Goal: Task Accomplishment & Management: Manage account settings

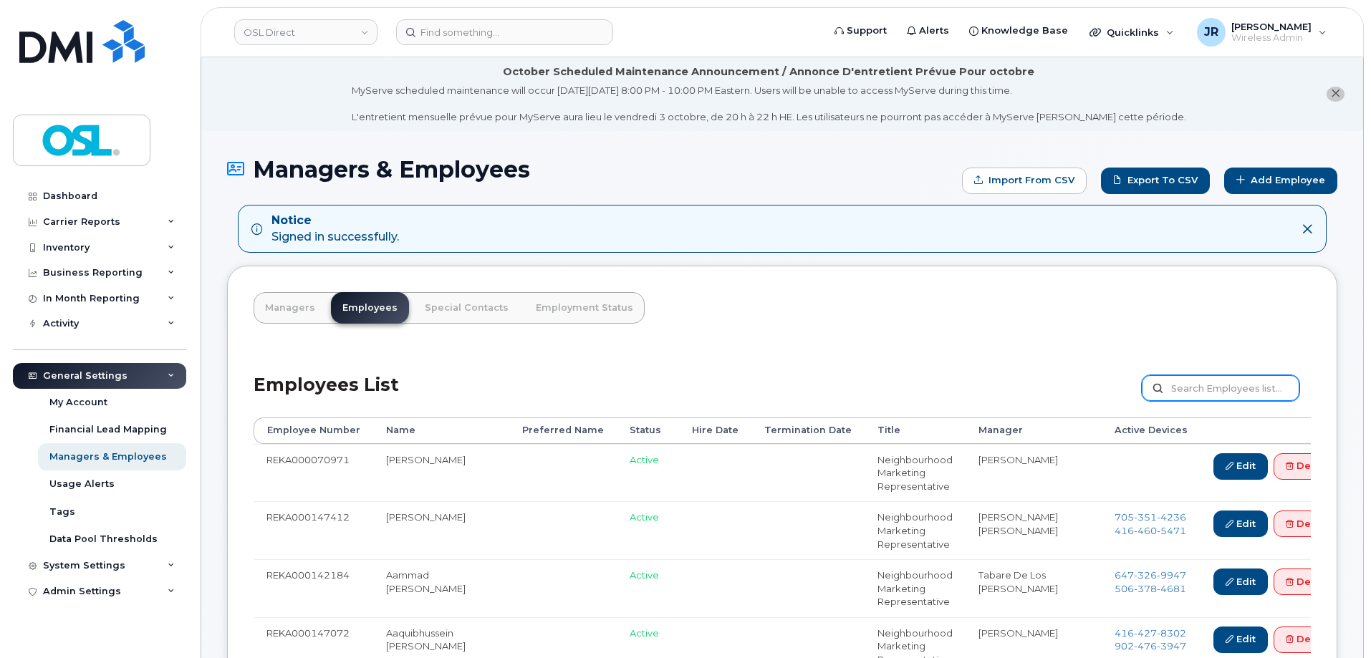
click at [1226, 383] on input "text" at bounding box center [1221, 388] width 158 height 26
paste input "REKA000148365"
type input "REKA000148365"
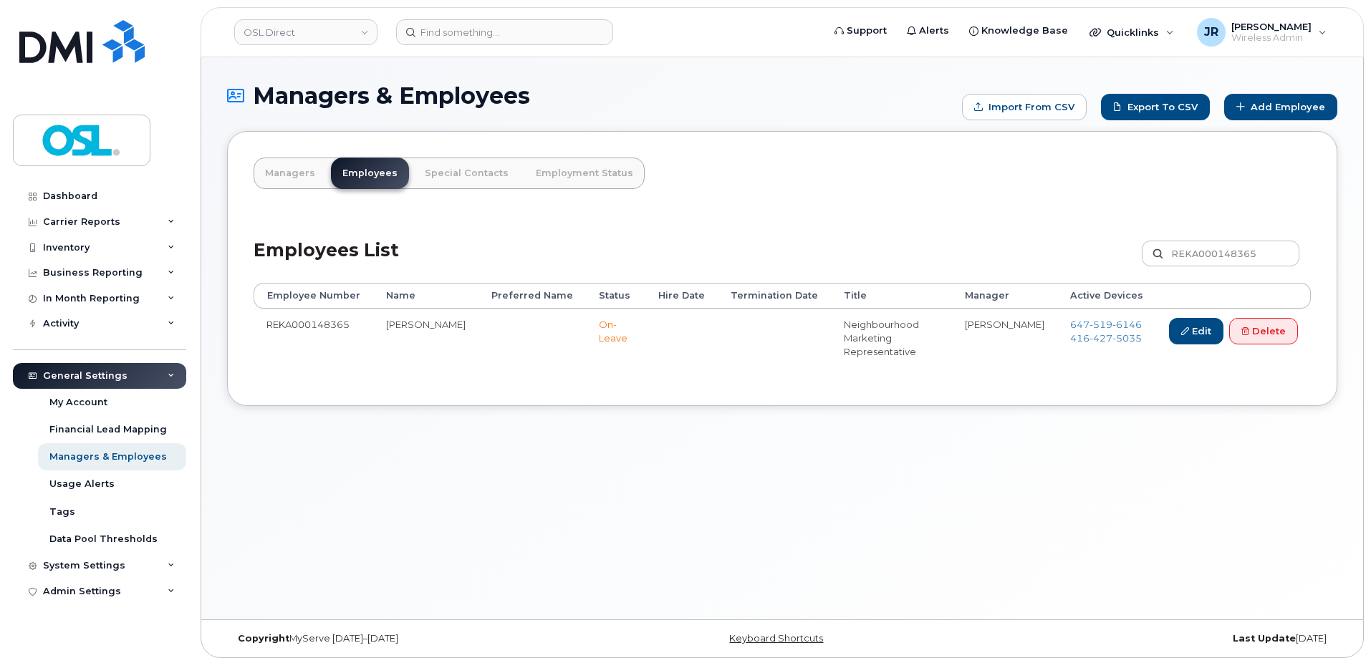
click at [1111, 283] on div "Employees List REKA000148365 Customize Filter Refresh Export" at bounding box center [782, 249] width 1057 height 68
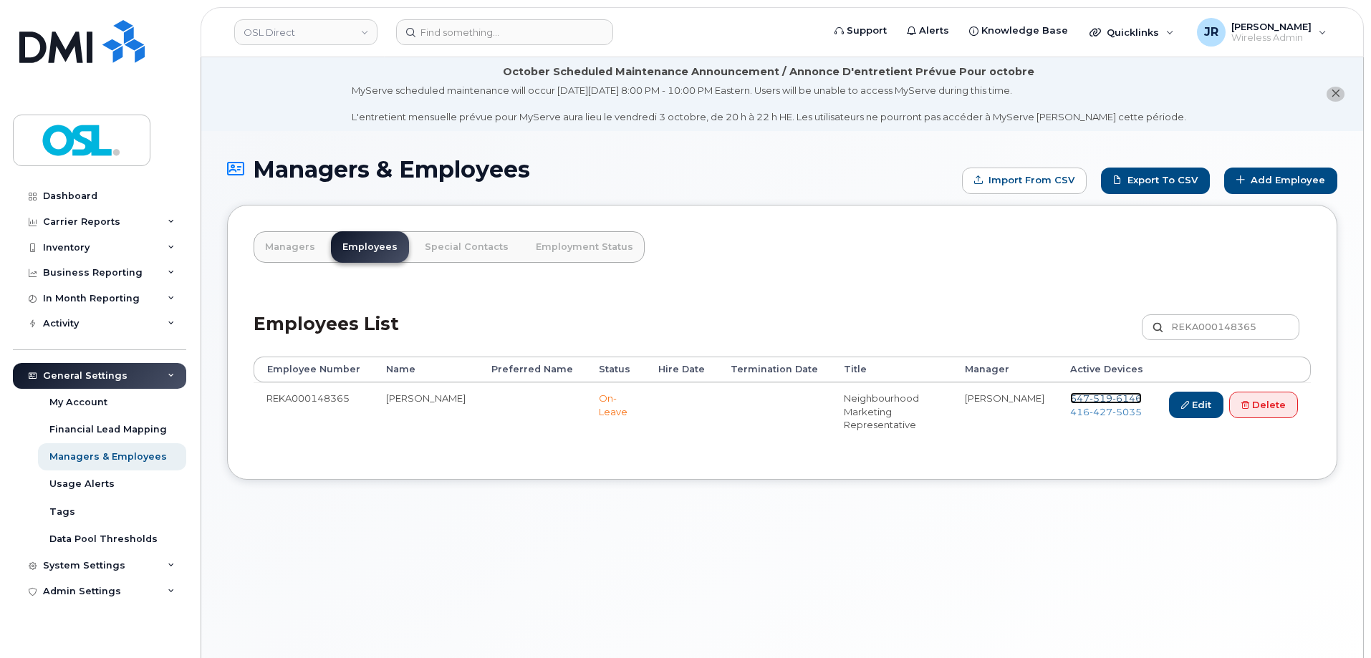
click at [1102, 395] on span "519" at bounding box center [1101, 398] width 23 height 11
click at [1097, 409] on span "427" at bounding box center [1101, 411] width 23 height 11
click at [1261, 403] on link "Delete" at bounding box center [1263, 405] width 69 height 27
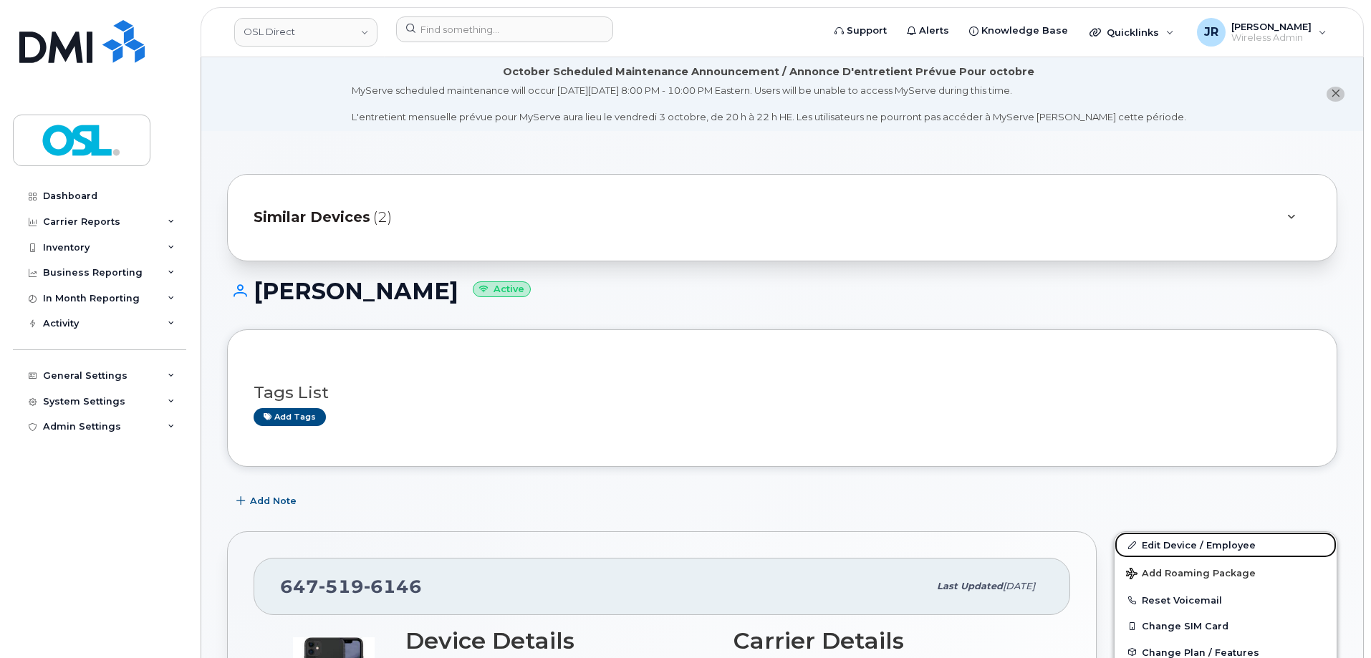
click at [1184, 537] on link "Edit Device / Employee" at bounding box center [1226, 545] width 222 height 26
click at [1184, 539] on link "Edit Device / Employee" at bounding box center [1226, 545] width 222 height 26
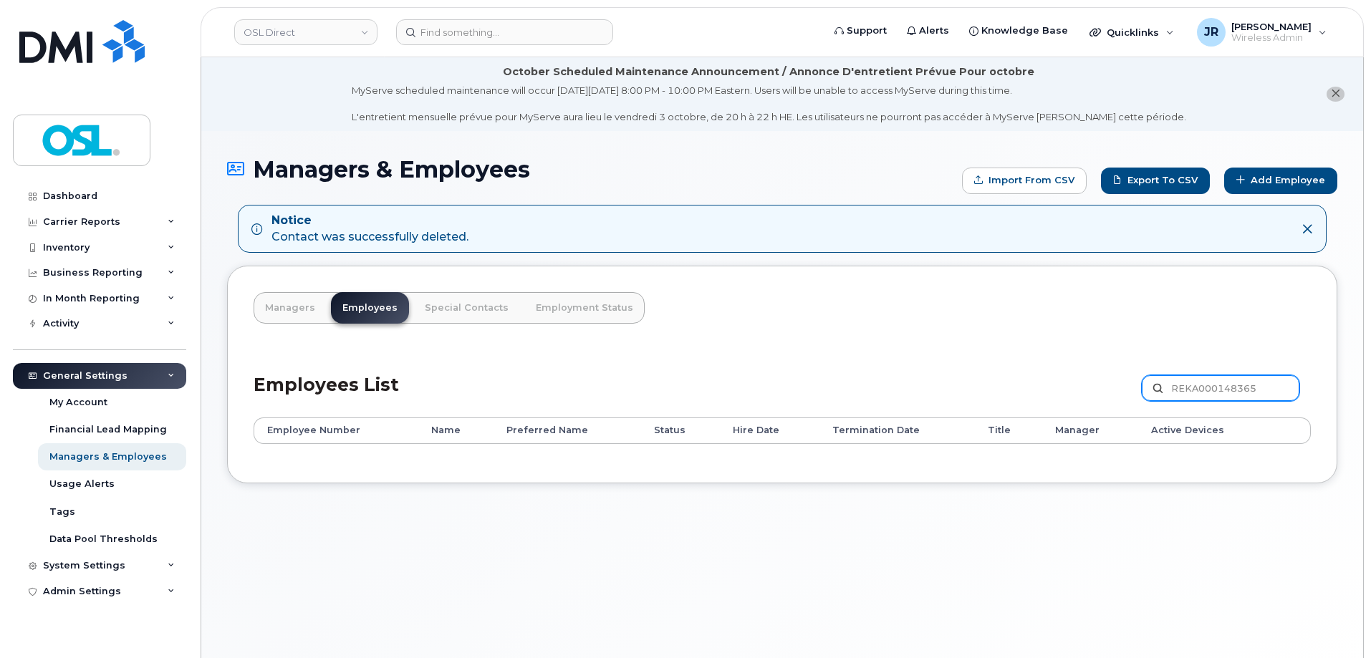
click at [1231, 385] on input "REKA000148365" at bounding box center [1221, 388] width 158 height 26
paste input "3751"
type input "REKA000143751"
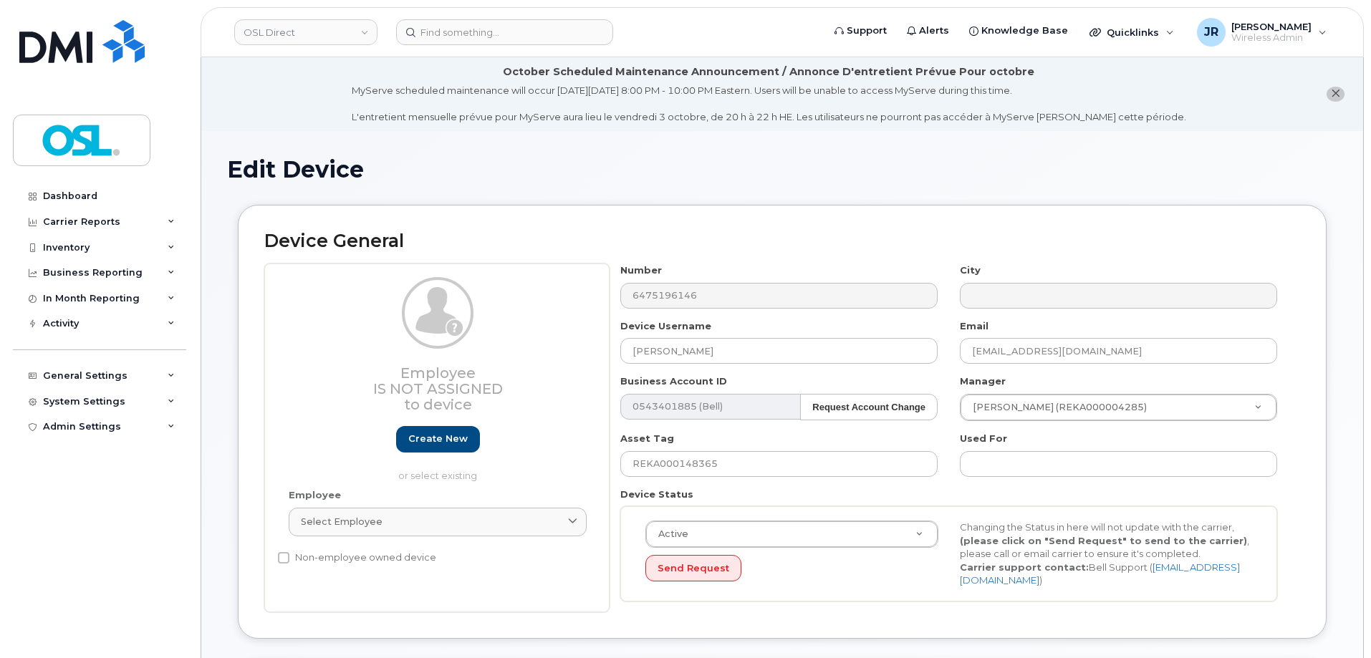
click at [523, 501] on div "Employee Select employee Type first three symbols or more" at bounding box center [438, 519] width 320 height 61
click at [516, 510] on link "Select employee" at bounding box center [438, 522] width 298 height 29
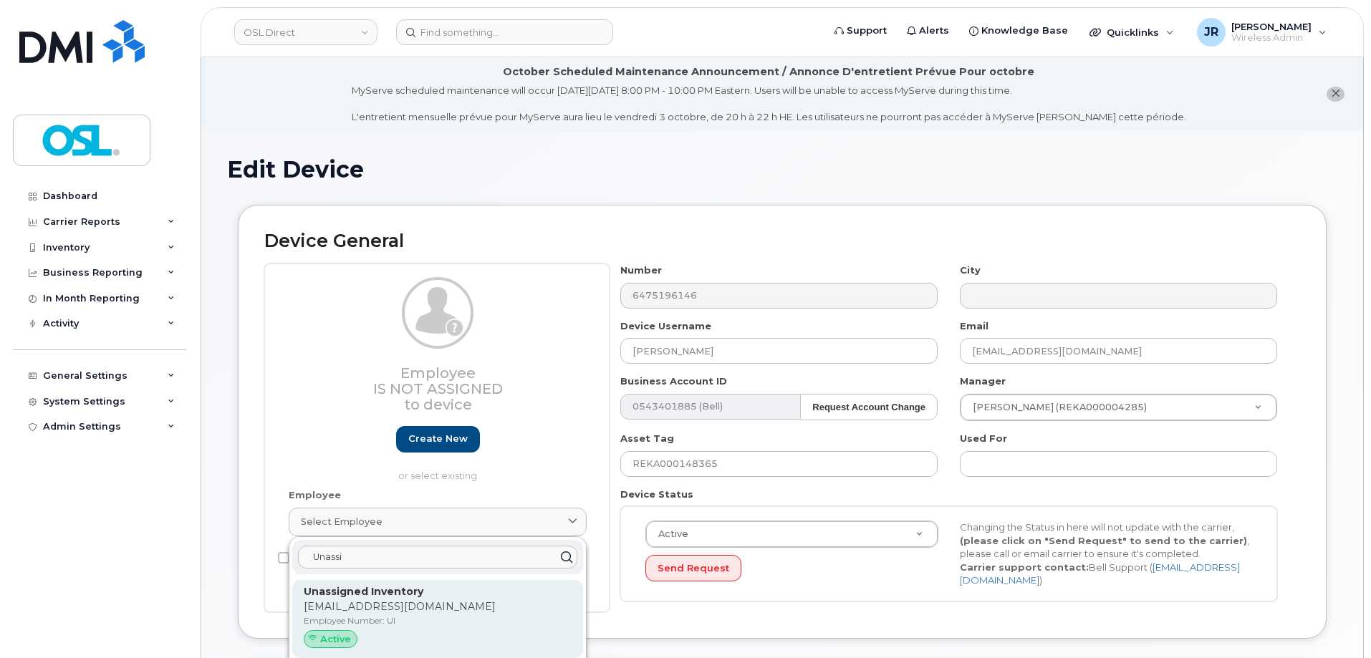
type input "Unassi"
click at [457, 606] on p "[EMAIL_ADDRESS][DOMAIN_NAME]" at bounding box center [438, 607] width 268 height 15
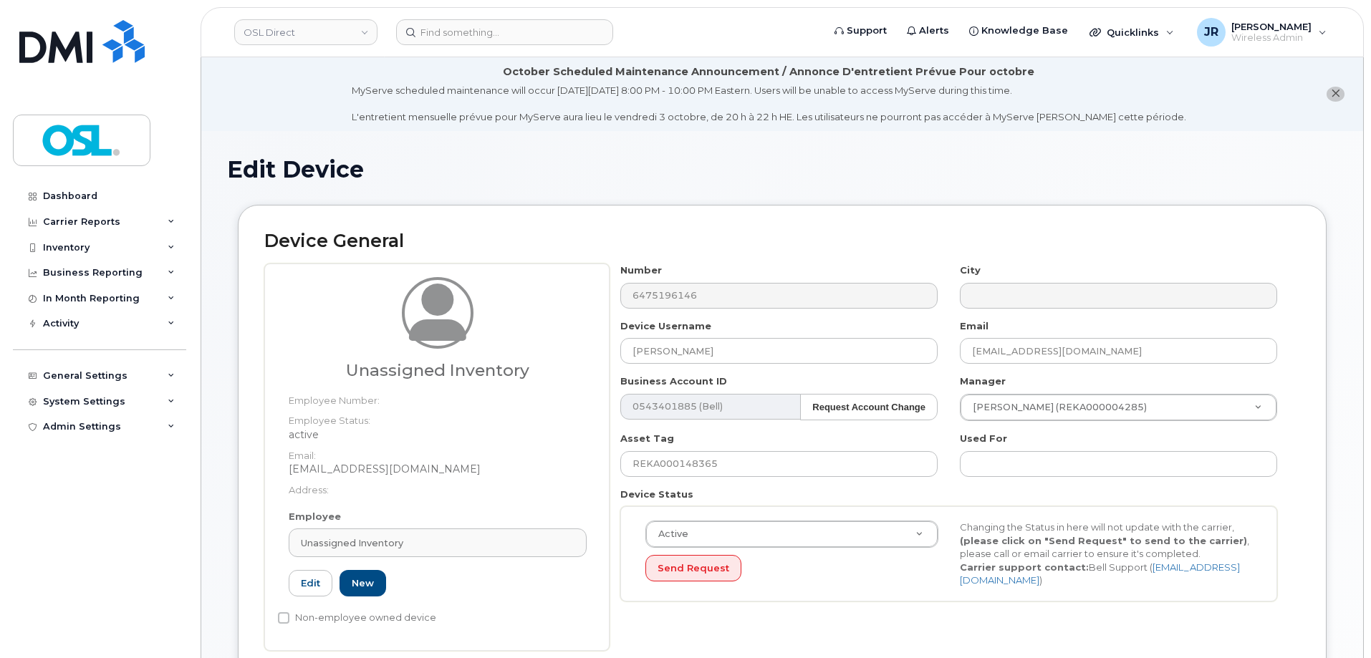
type input "UI"
type input "Unassigned Inventory"
type input "[EMAIL_ADDRESS][DOMAIN_NAME]"
type input "4724252"
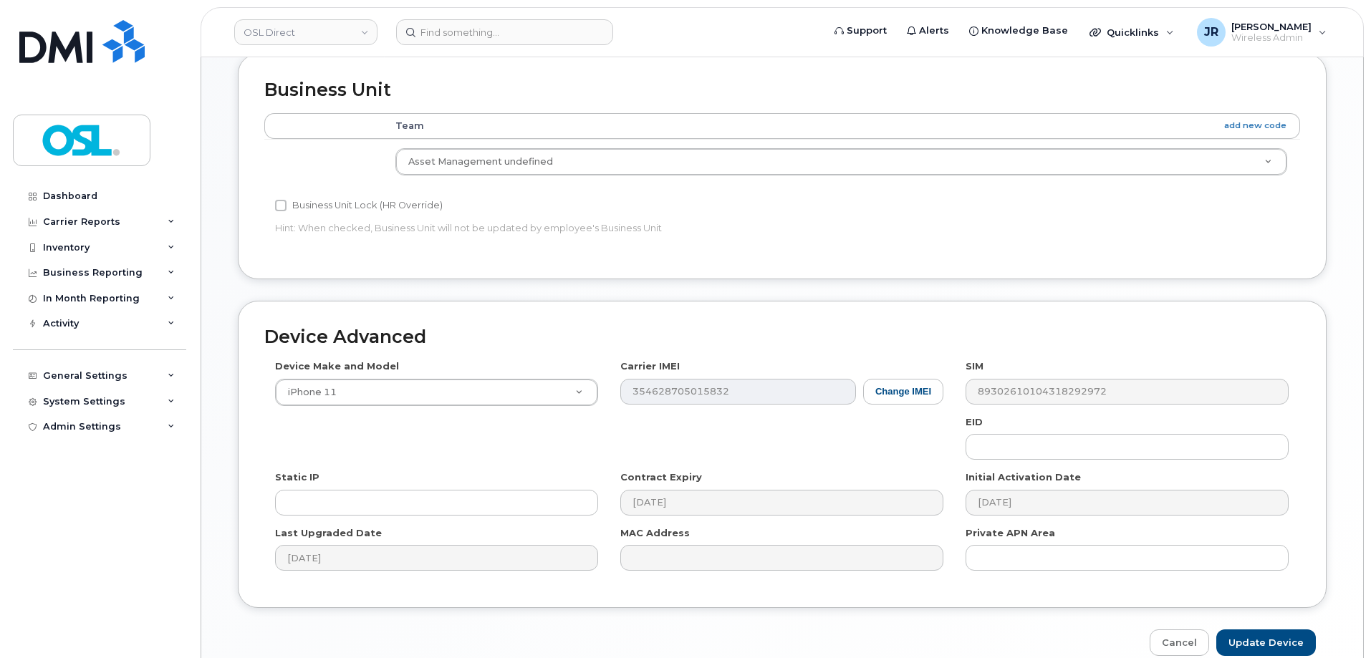
scroll to position [715, 0]
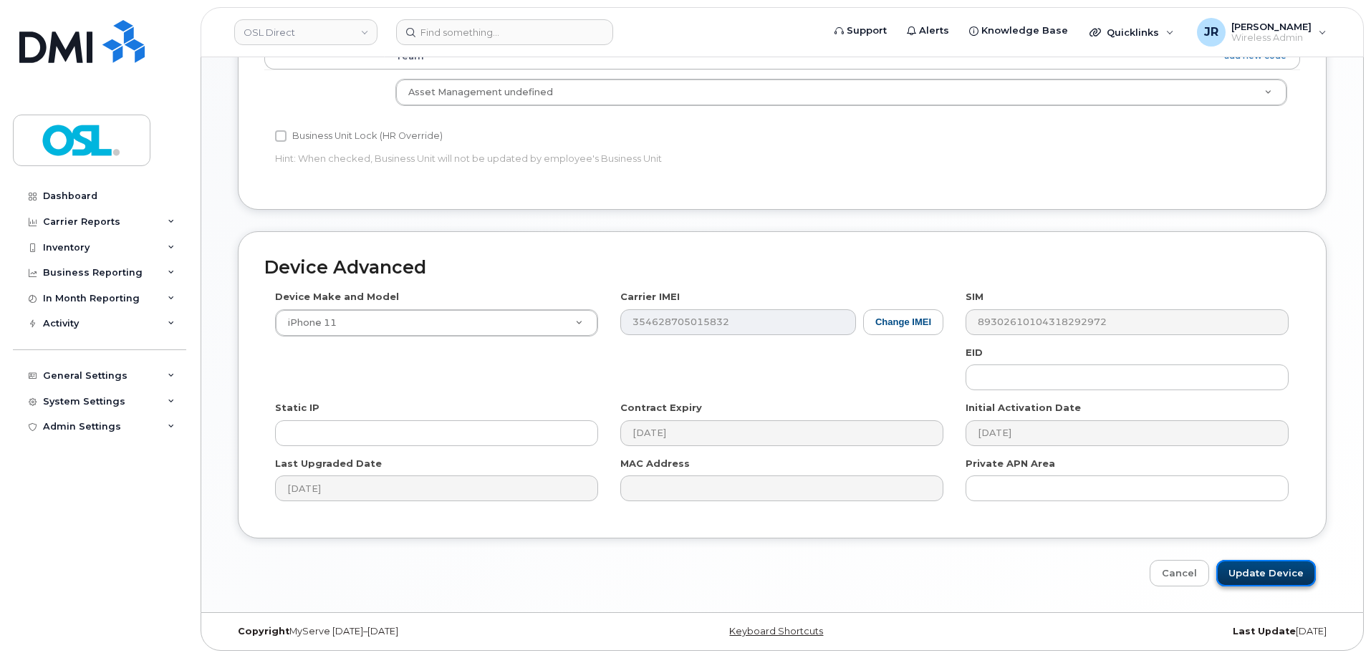
click at [1281, 569] on input "Update Device" at bounding box center [1266, 573] width 100 height 27
type input "Saving..."
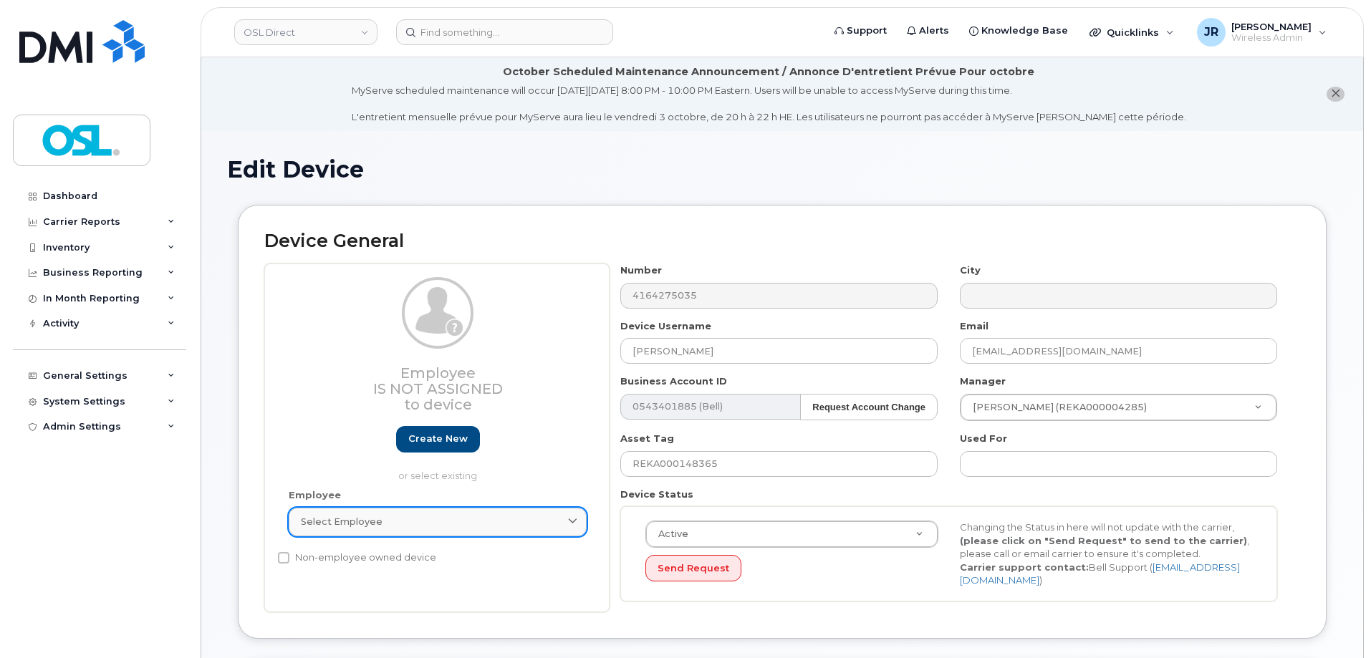
click at [519, 513] on link "Select employee" at bounding box center [438, 522] width 298 height 29
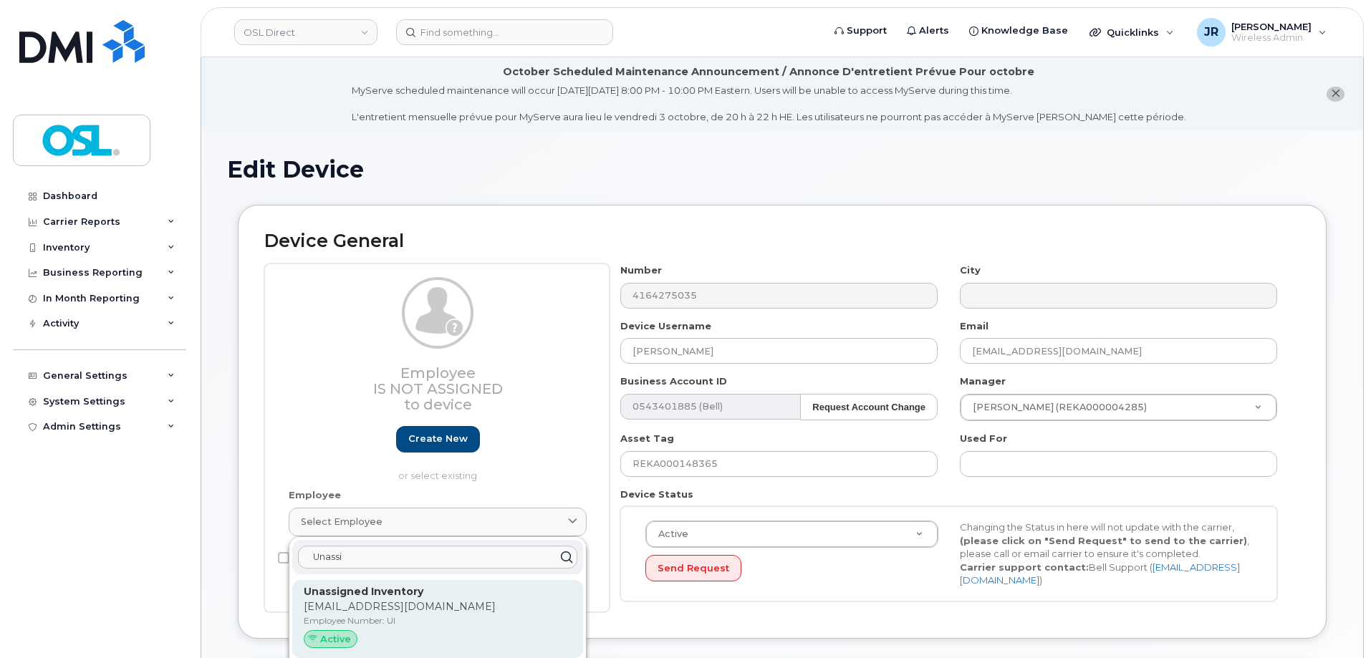
type input "Unassi"
click at [465, 606] on p "[EMAIL_ADDRESS][DOMAIN_NAME]" at bounding box center [438, 607] width 268 height 15
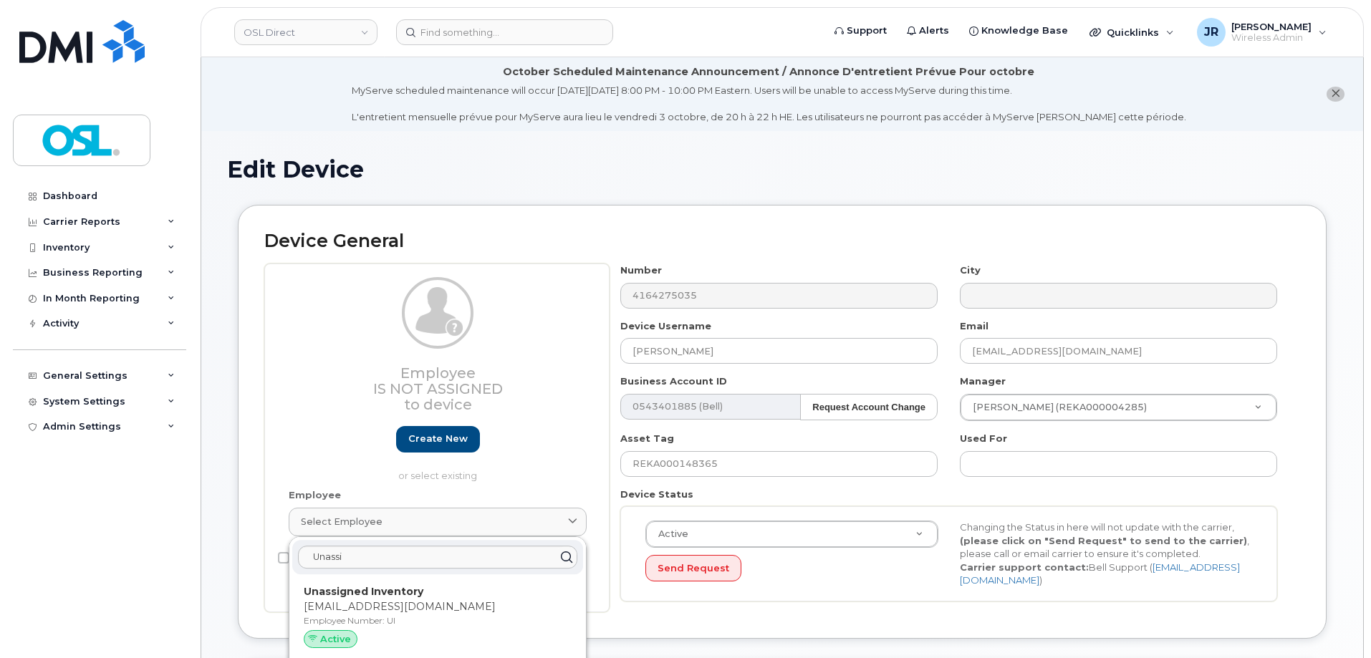
type input "UI"
type input "Unassigned Inventory"
type input "[EMAIL_ADDRESS][DOMAIN_NAME]"
type input "4724252"
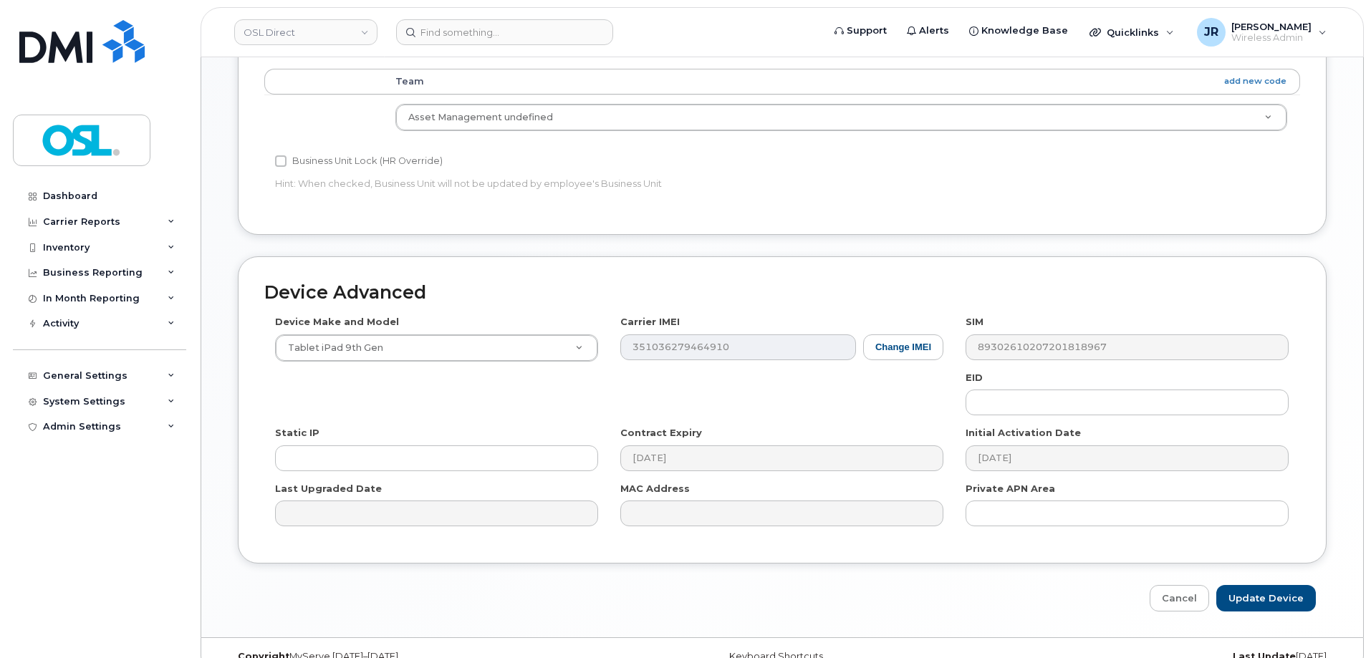
scroll to position [715, 0]
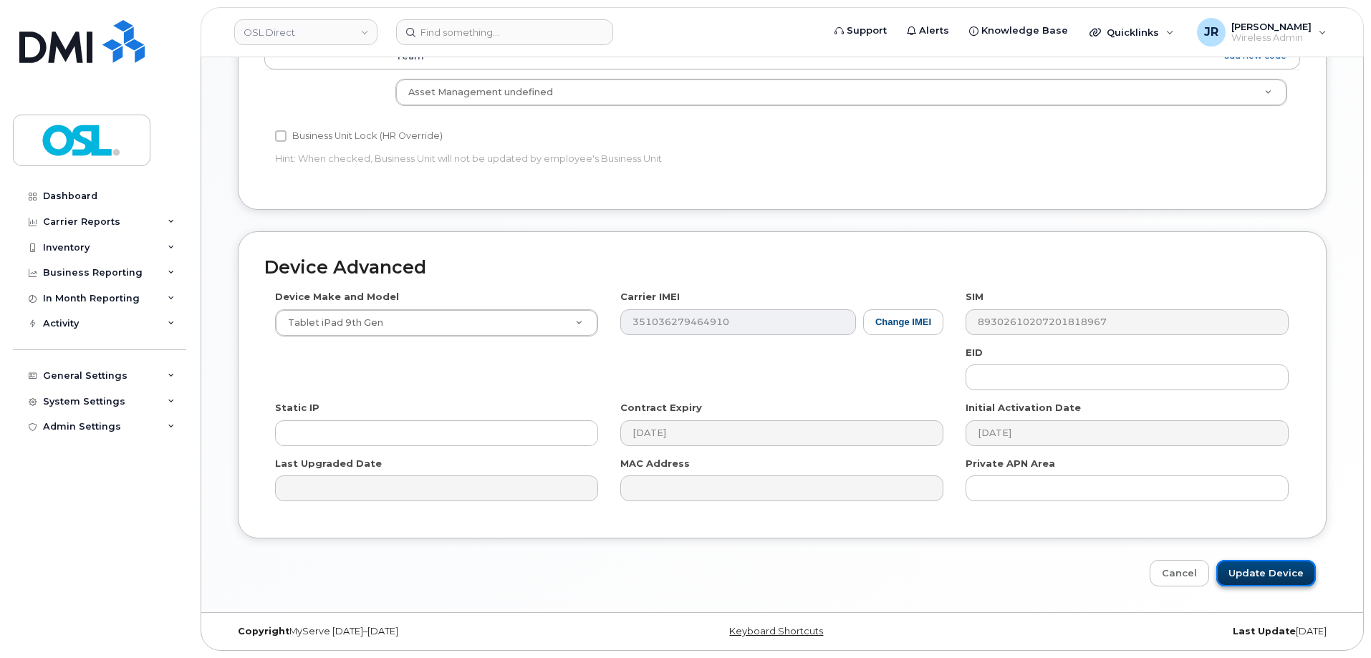
click at [1262, 583] on input "Update Device" at bounding box center [1266, 573] width 100 height 27
type input "Saving..."
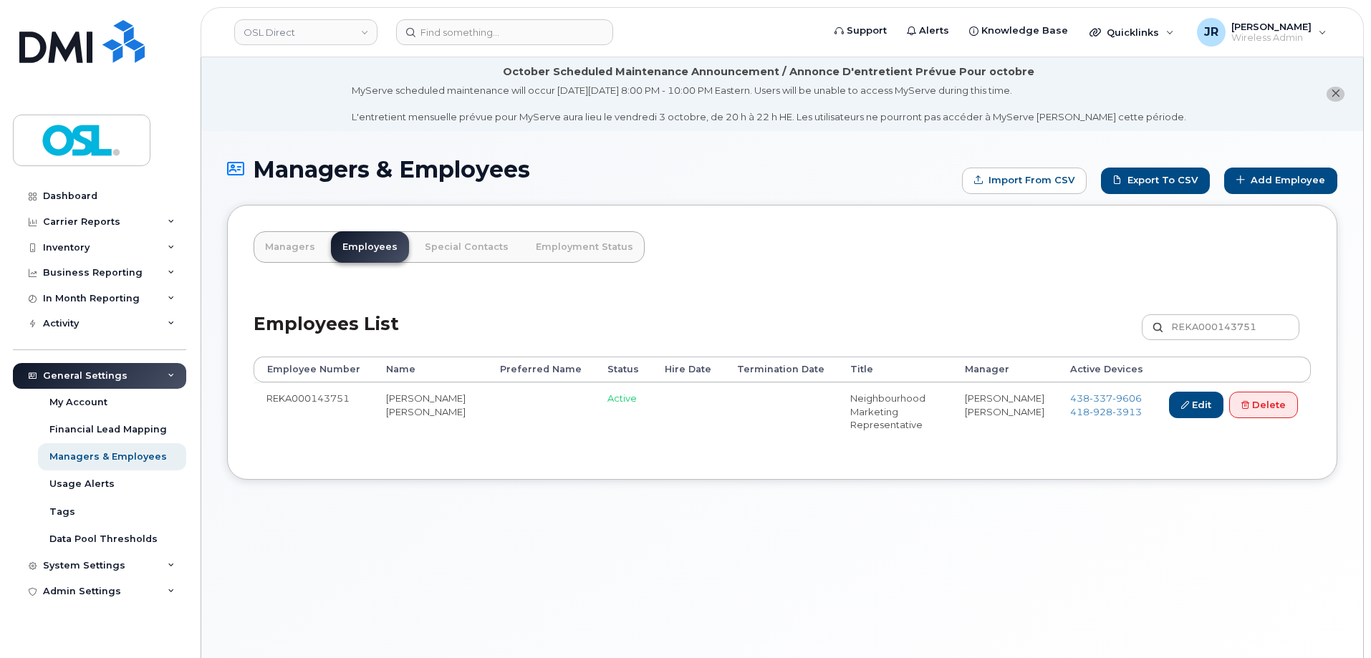
drag, startPoint x: 714, startPoint y: 436, endPoint x: 730, endPoint y: 436, distance: 16.5
click at [724, 436] on td at bounding box center [780, 412] width 113 height 58
drag, startPoint x: 1080, startPoint y: 395, endPoint x: 1082, endPoint y: 404, distance: 9.6
click at [1080, 395] on span "[PHONE_NUMBER]" at bounding box center [1106, 398] width 72 height 11
click at [1085, 412] on span "[PHONE_NUMBER]" at bounding box center [1106, 411] width 72 height 11
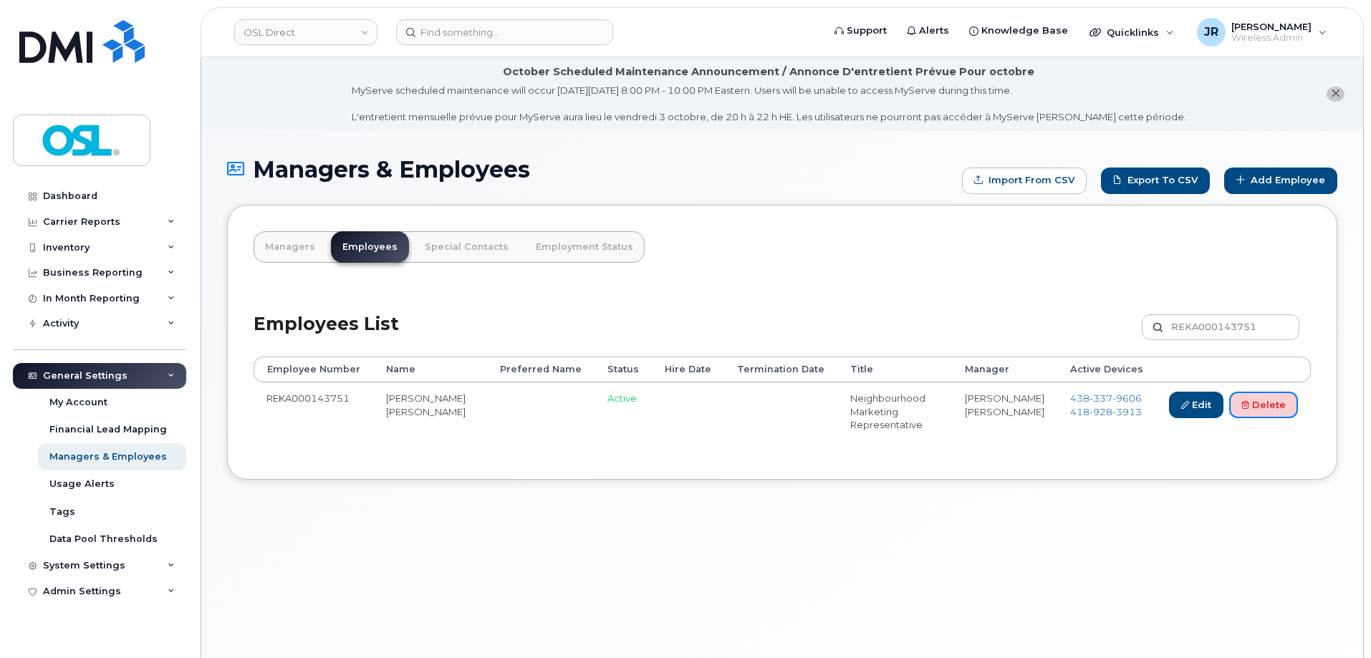
click at [1264, 405] on link "Delete" at bounding box center [1263, 405] width 69 height 27
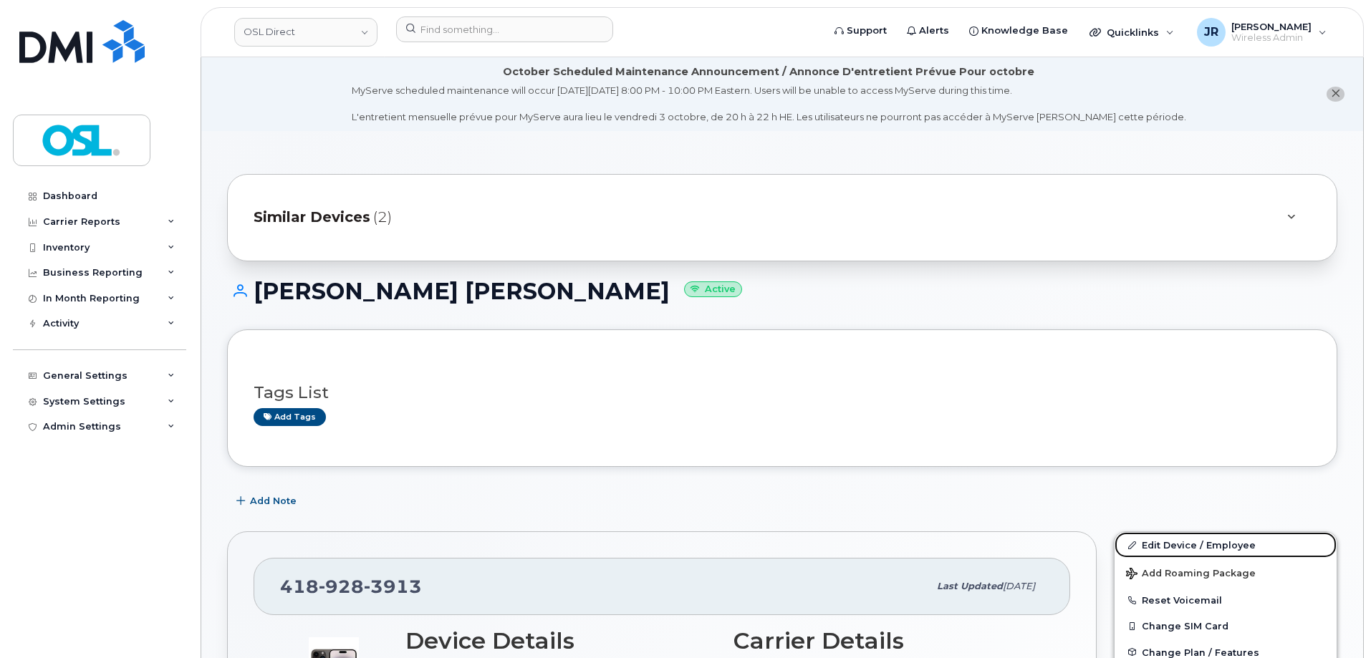
drag, startPoint x: 1158, startPoint y: 536, endPoint x: 1118, endPoint y: 294, distance: 245.6
click at [1158, 536] on link "Edit Device / Employee" at bounding box center [1226, 545] width 222 height 26
click at [1177, 542] on link "Edit Device / Employee" at bounding box center [1226, 545] width 222 height 26
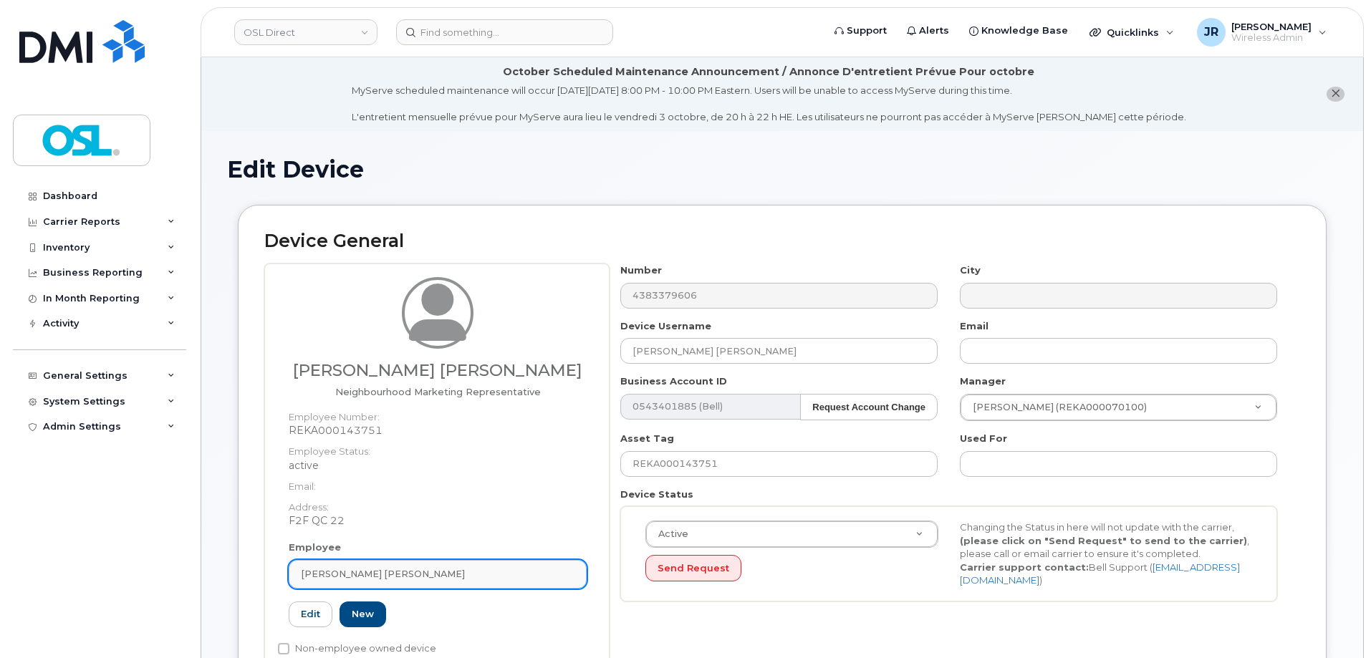
drag, startPoint x: 416, startPoint y: 578, endPoint x: 418, endPoint y: 570, distance: 8.2
click at [418, 578] on div "[PERSON_NAME] [PERSON_NAME]" at bounding box center [438, 574] width 274 height 14
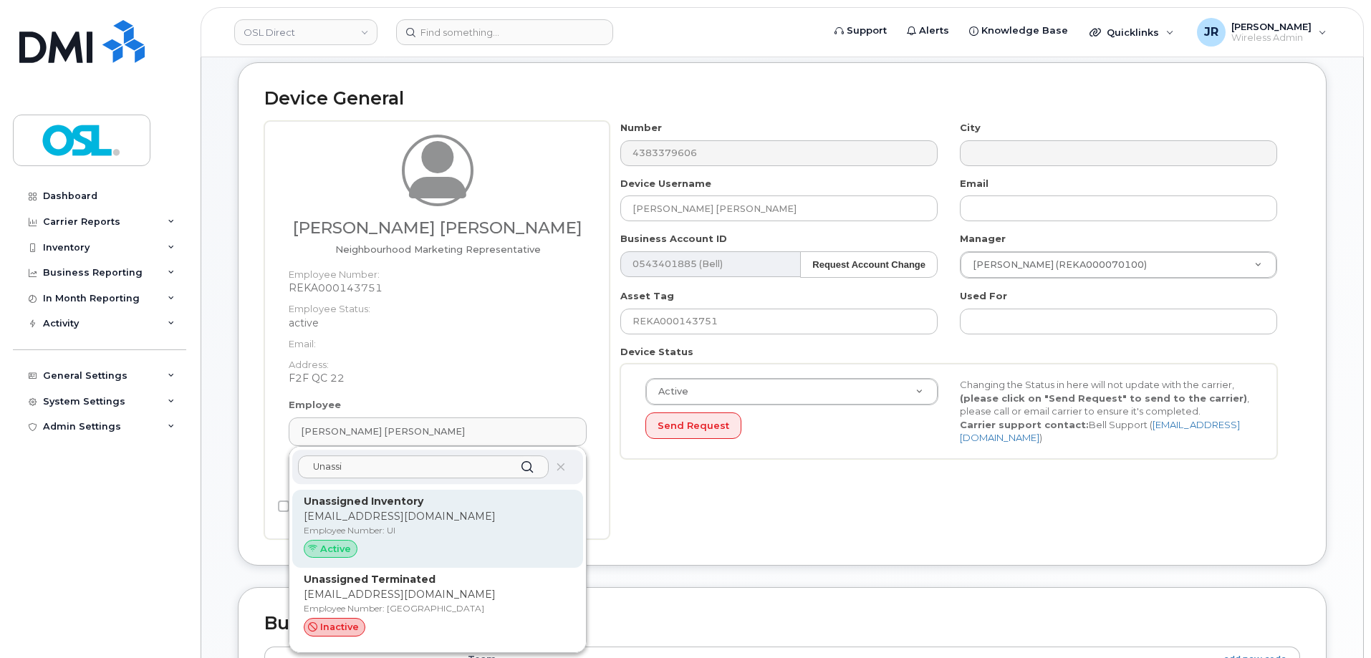
scroll to position [143, 0]
type input "Unassi"
click at [370, 508] on div "Unassigned Inventory support@osldirect.com Employee Number: UI Active" at bounding box center [438, 529] width 268 height 70
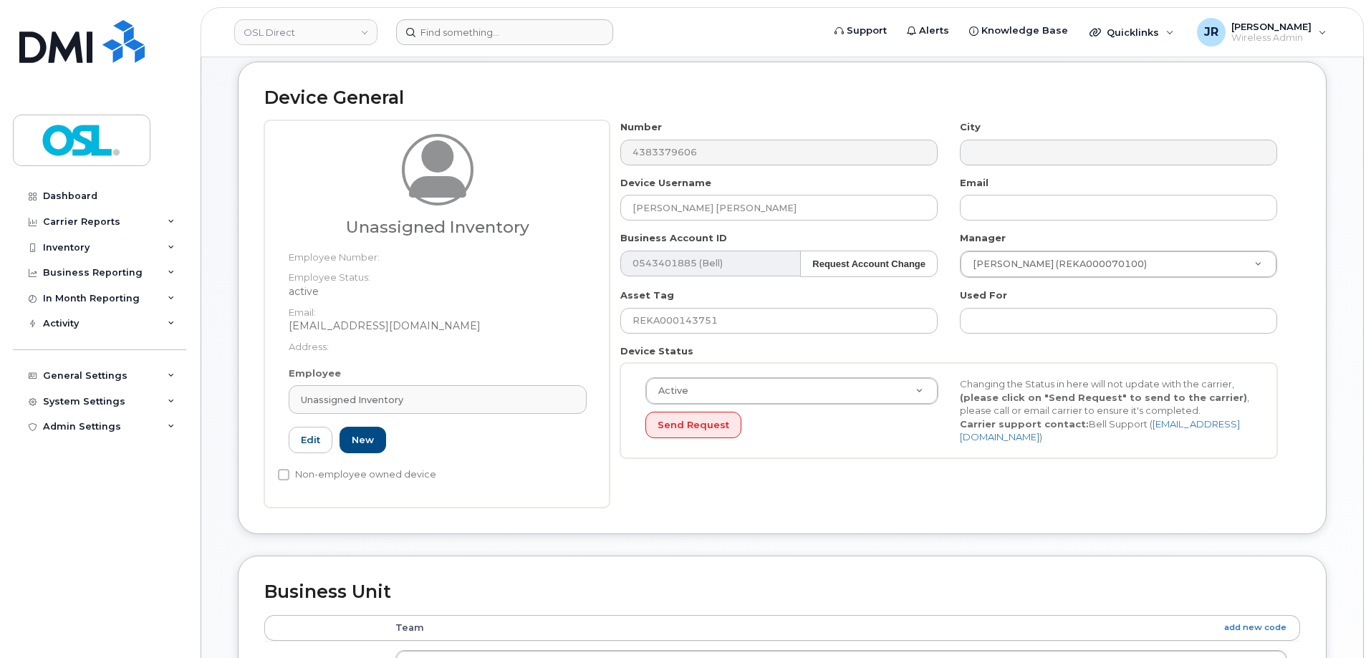
type input "UI"
type input "Unassigned Inventory"
type input "[EMAIL_ADDRESS][DOMAIN_NAME]"
type input "4724252"
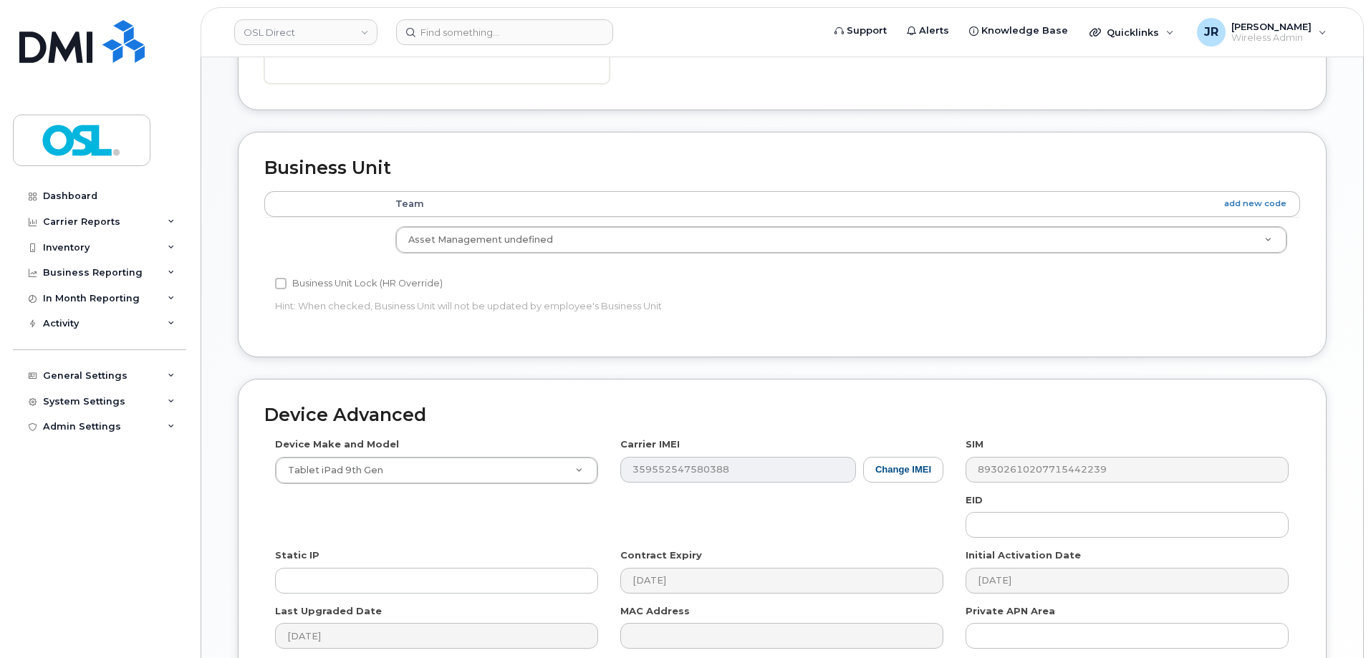
scroll to position [715, 0]
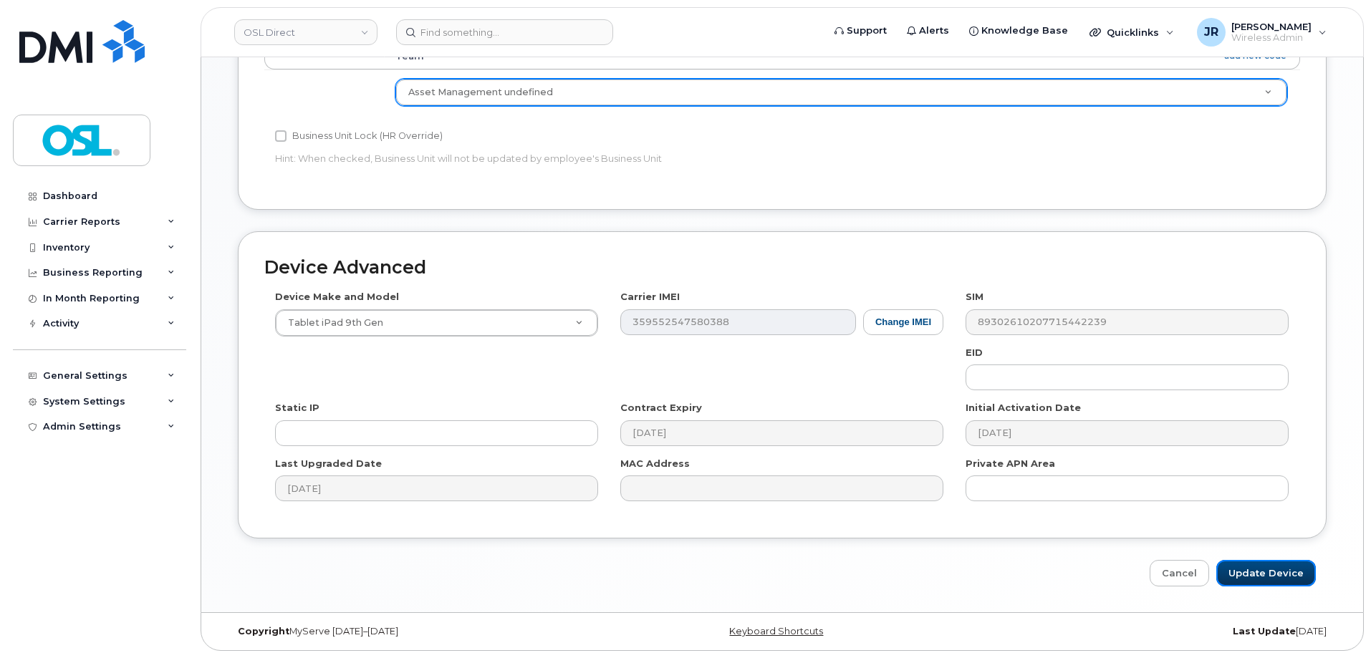
click at [1267, 578] on input "Update Device" at bounding box center [1266, 573] width 100 height 27
type input "Saving..."
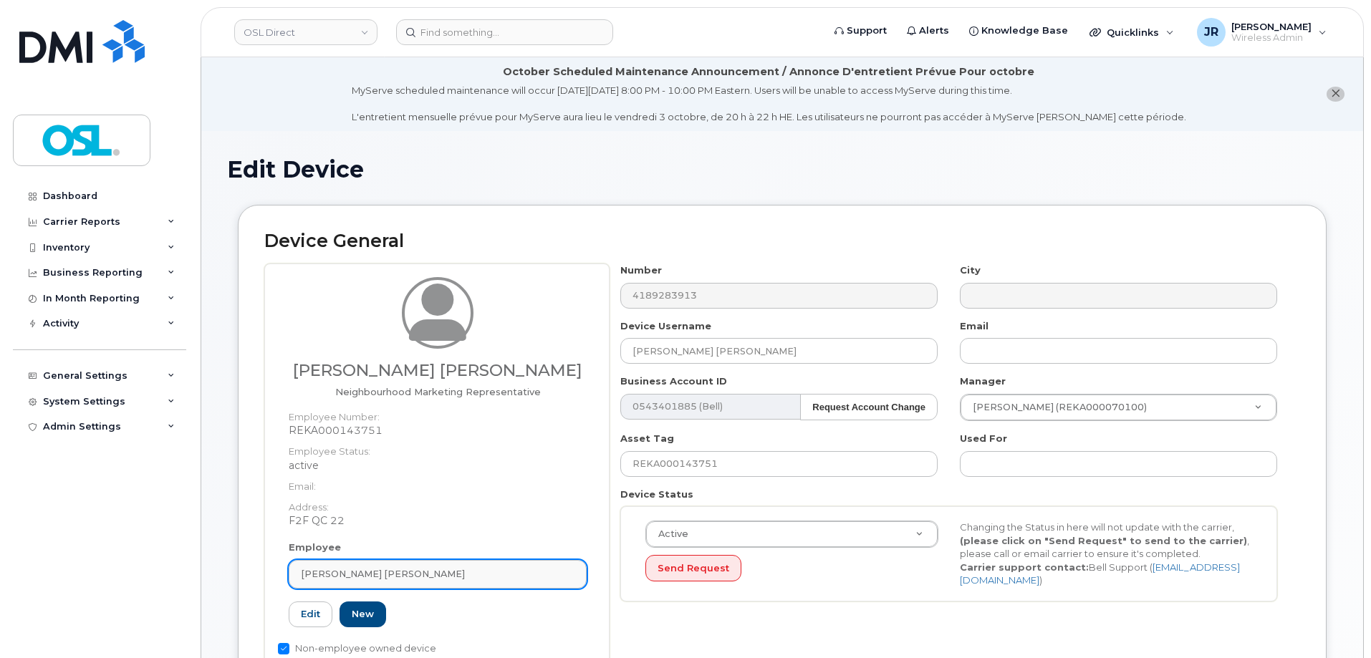
click at [448, 582] on link "[PERSON_NAME] [PERSON_NAME]" at bounding box center [438, 574] width 298 height 29
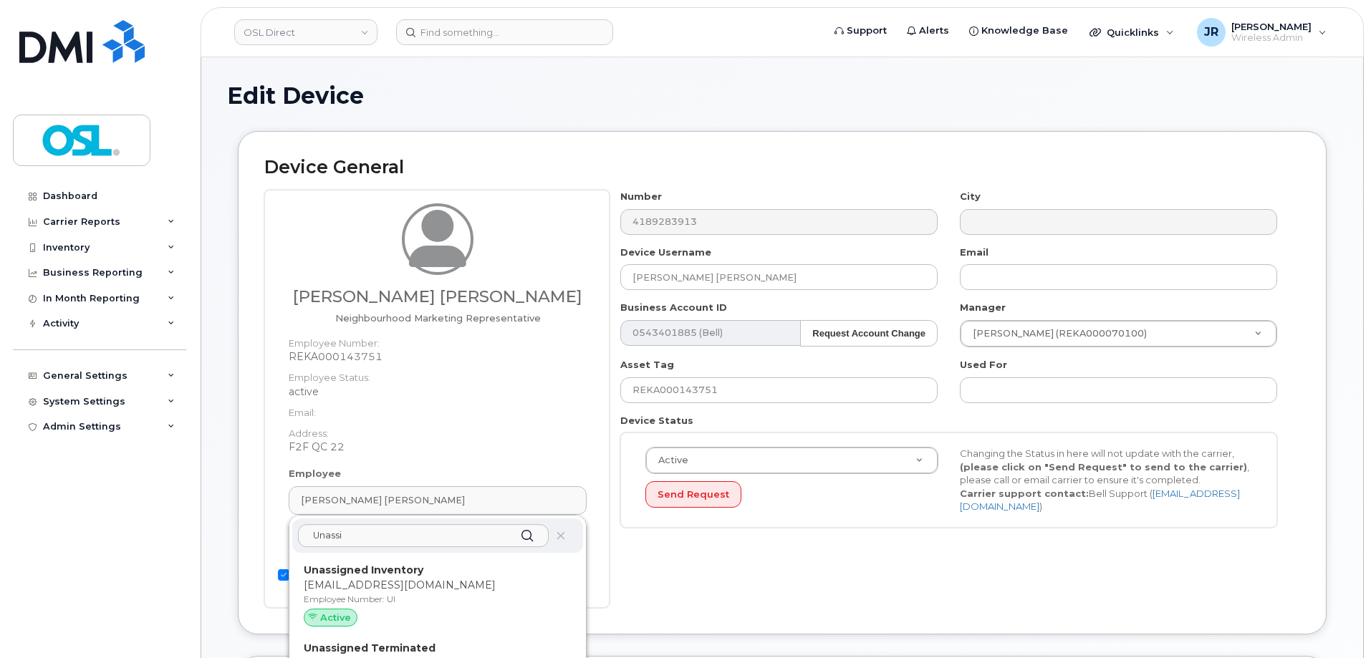
scroll to position [287, 0]
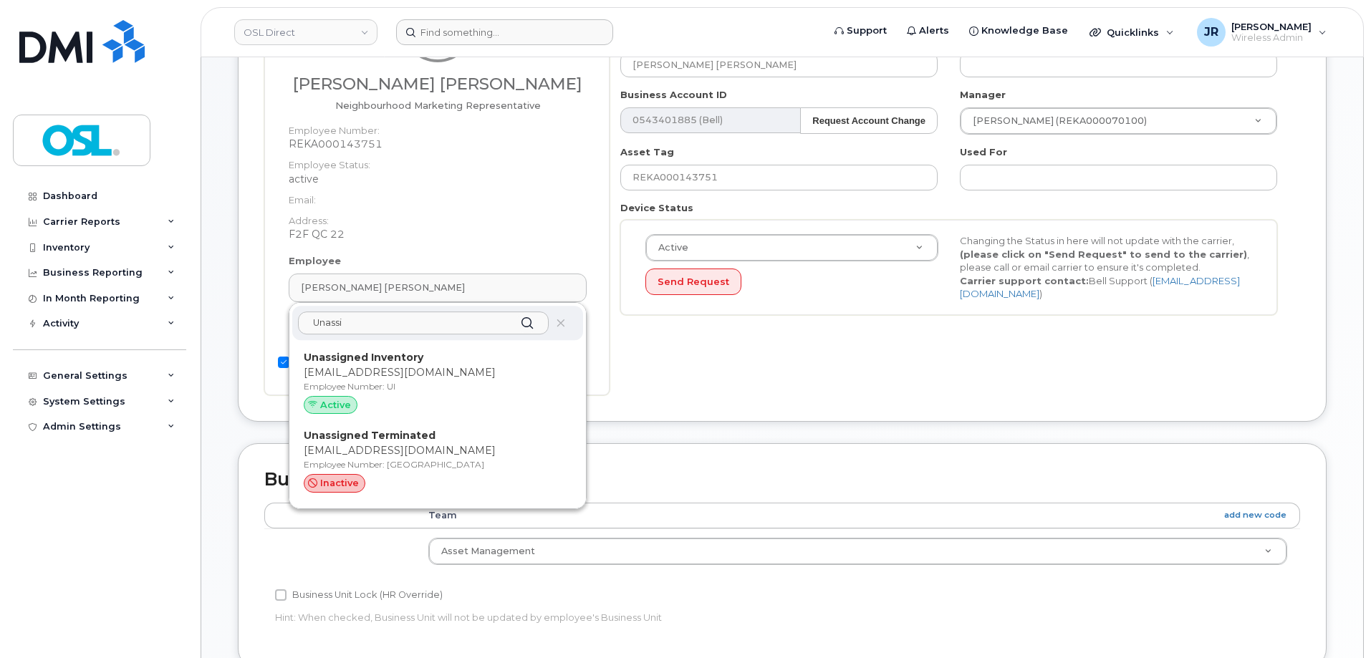
type input "Unassi"
click at [446, 396] on div "Unassigned Inventory [EMAIL_ADDRESS][DOMAIN_NAME] Employee Number: UI Active" at bounding box center [438, 385] width 268 height 70
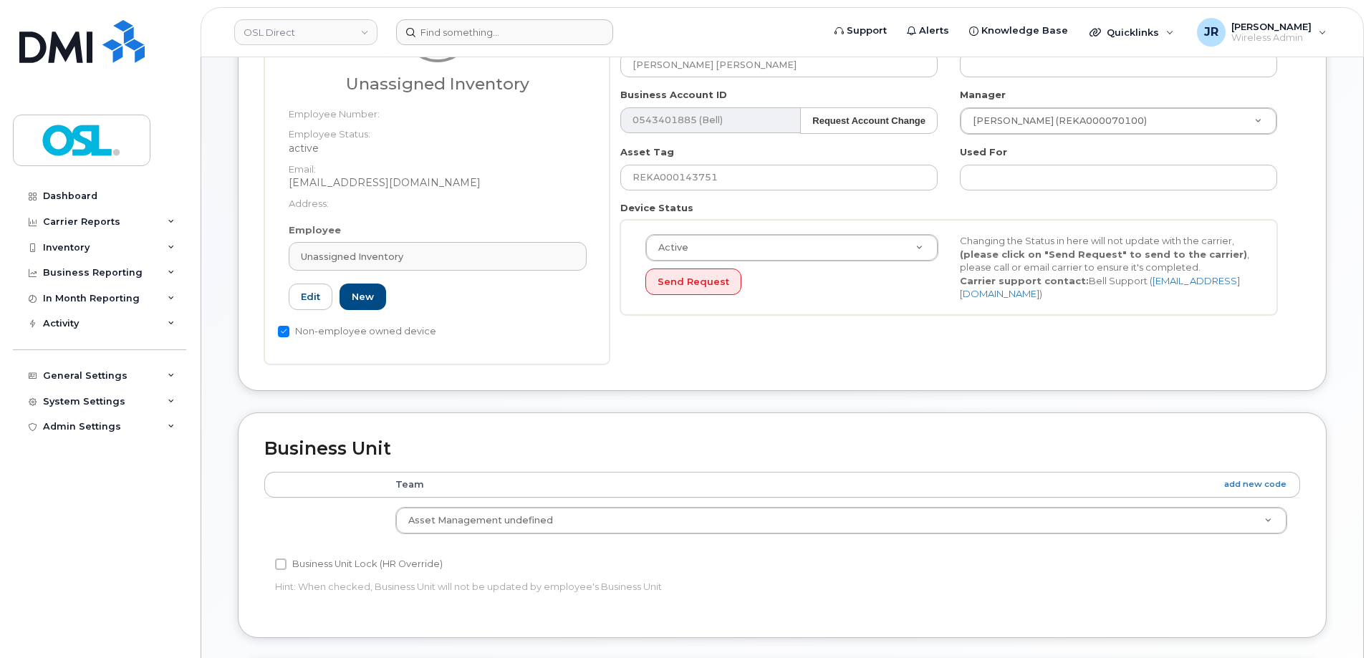
type input "UI"
type input "Unassigned Inventory"
type input "support@osldirect.com"
type input "4724252"
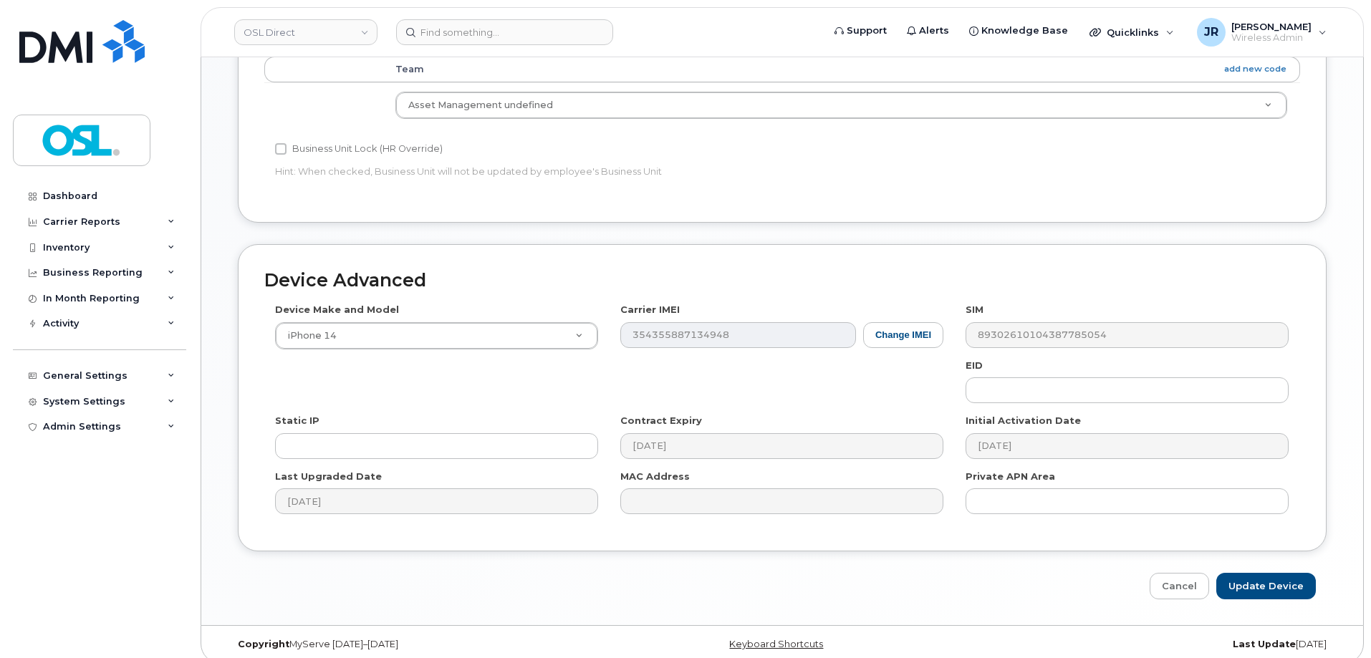
scroll to position [715, 0]
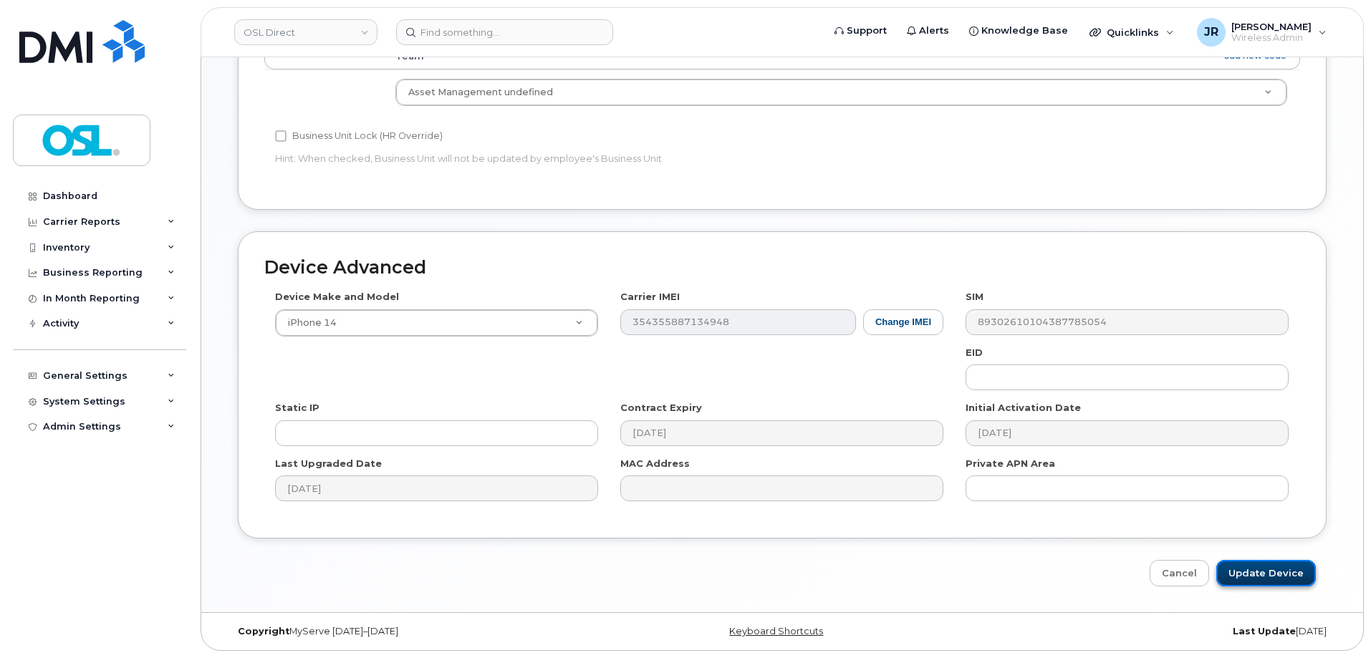
click at [1250, 564] on input "Update Device" at bounding box center [1266, 573] width 100 height 27
type input "Saving..."
